Goal: Transaction & Acquisition: Book appointment/travel/reservation

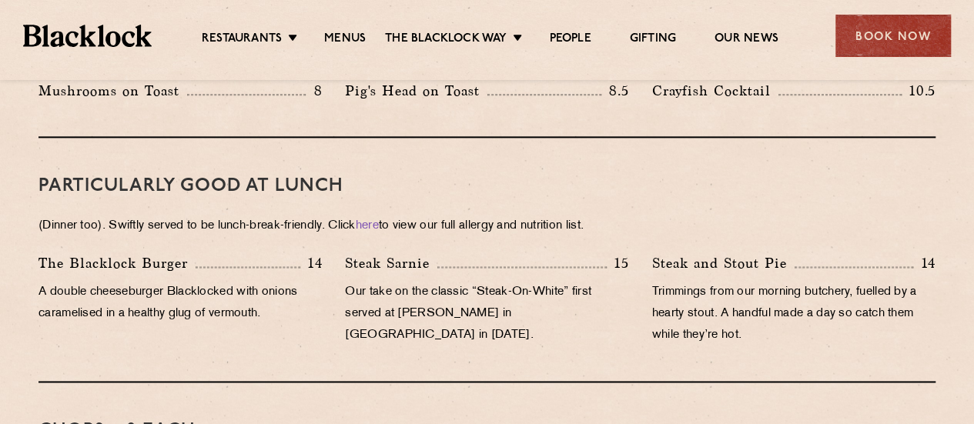
scroll to position [919, 0]
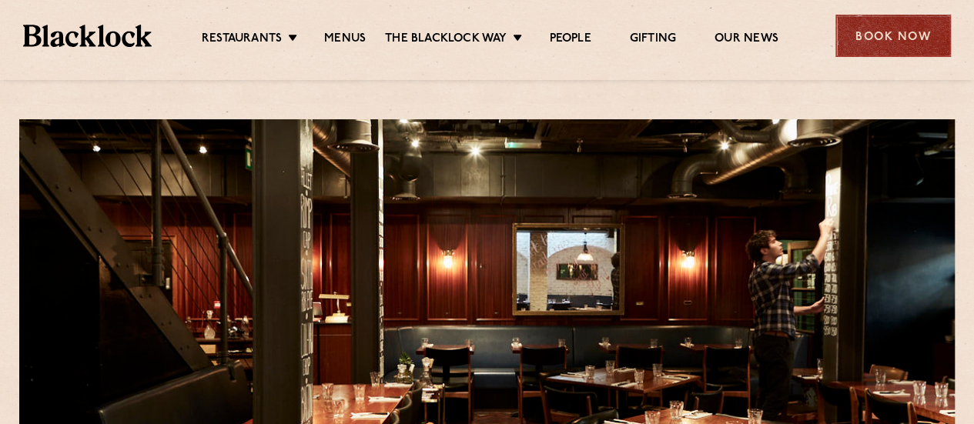
click at [904, 44] on div "Book Now" at bounding box center [892, 36] width 115 height 42
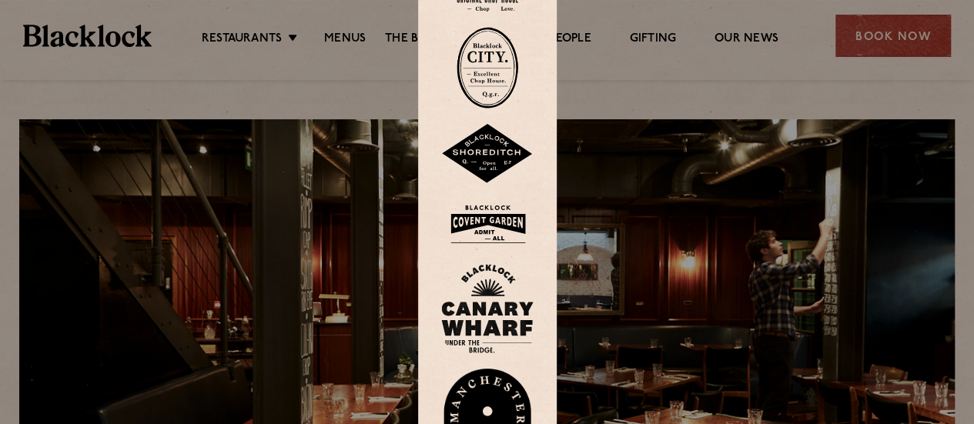
click at [771, 165] on div at bounding box center [487, 212] width 974 height 424
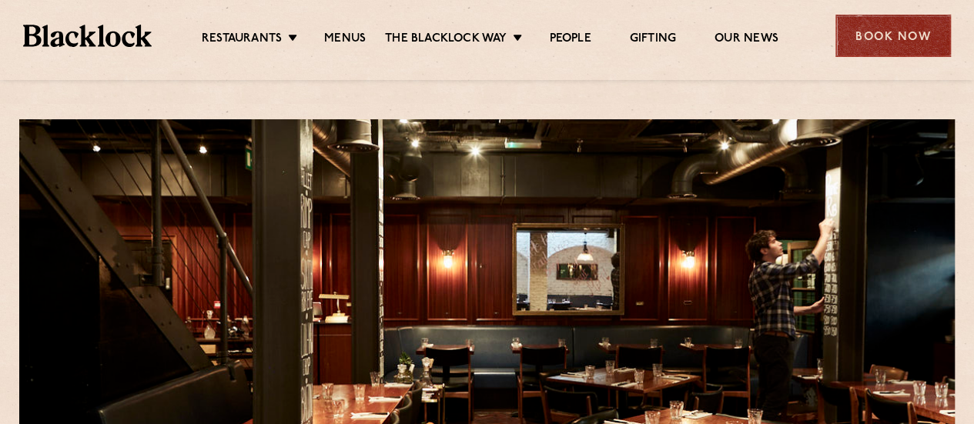
click at [873, 41] on div "Book Now" at bounding box center [892, 36] width 115 height 42
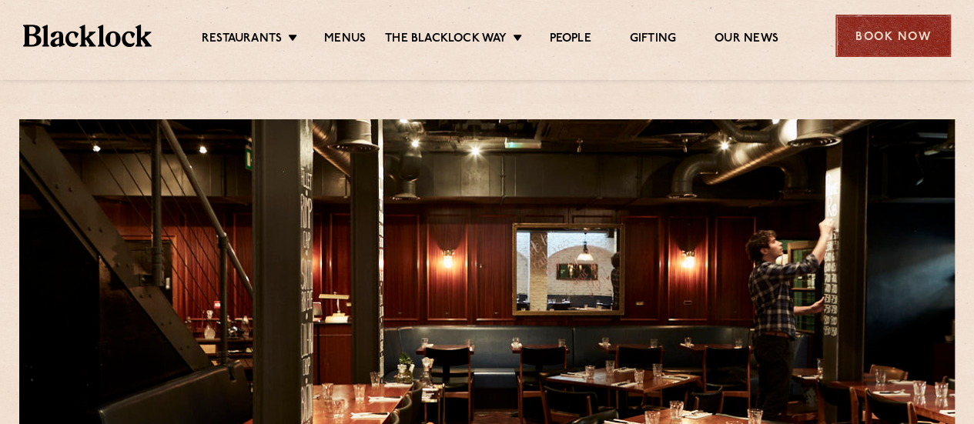
click at [894, 41] on div "Book Now" at bounding box center [892, 36] width 115 height 42
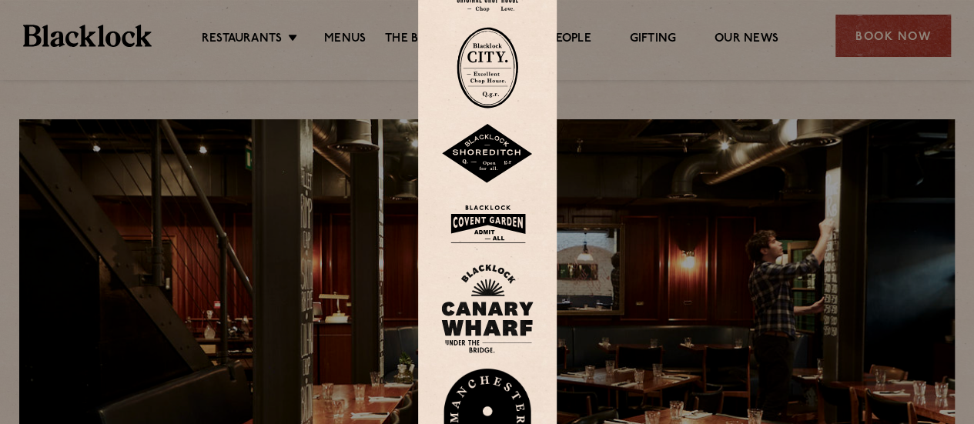
click at [208, 163] on div at bounding box center [487, 212] width 974 height 424
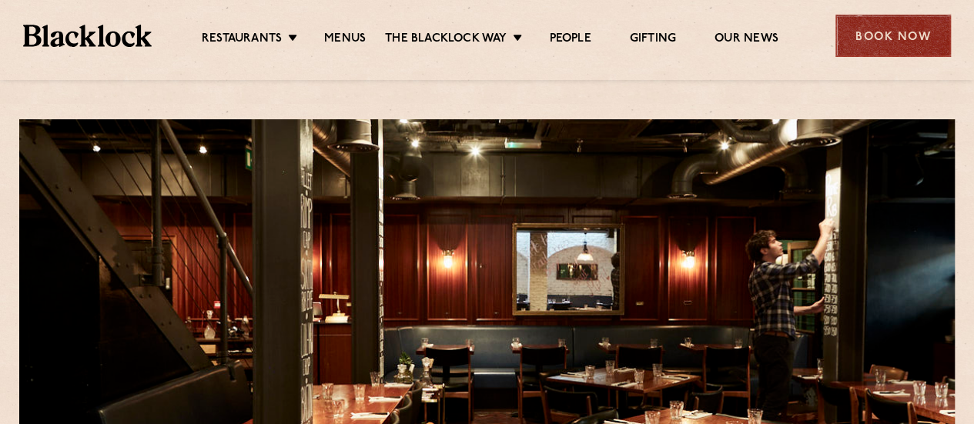
click at [926, 32] on div "Book Now" at bounding box center [892, 36] width 115 height 42
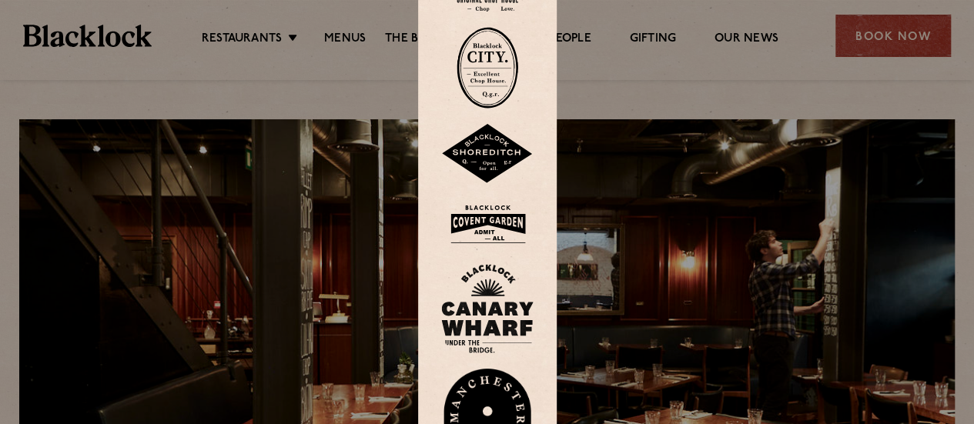
click at [487, 72] on img at bounding box center [487, 68] width 62 height 82
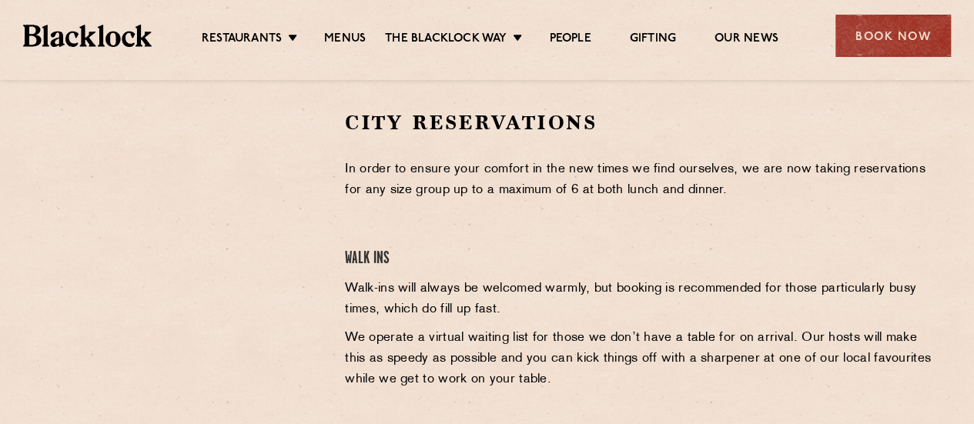
scroll to position [488, 0]
